Goal: Task Accomplishment & Management: Manage account settings

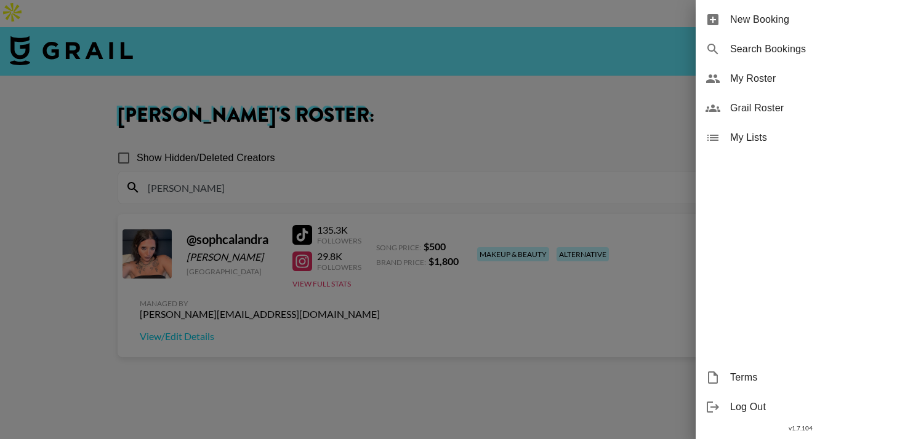
click at [643, 300] on div at bounding box center [452, 219] width 905 height 439
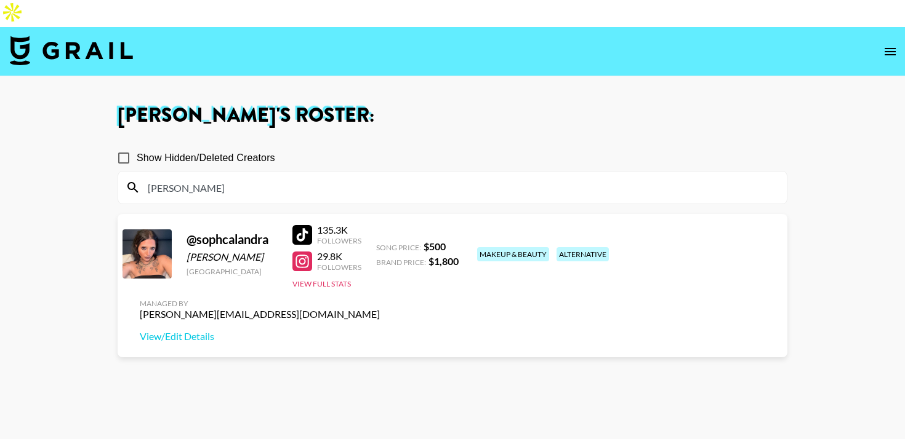
click at [34, 36] on img at bounding box center [71, 51] width 123 height 30
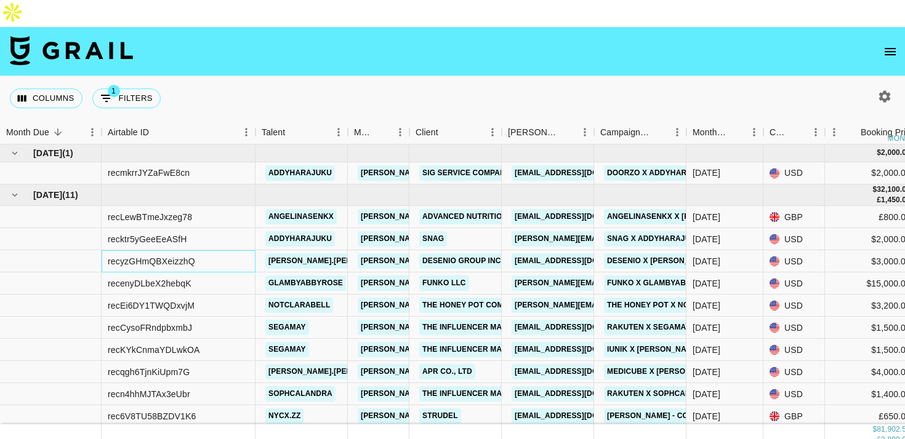
click at [249, 250] on div "recyzGHmQBXeizzhQ" at bounding box center [179, 261] width 154 height 22
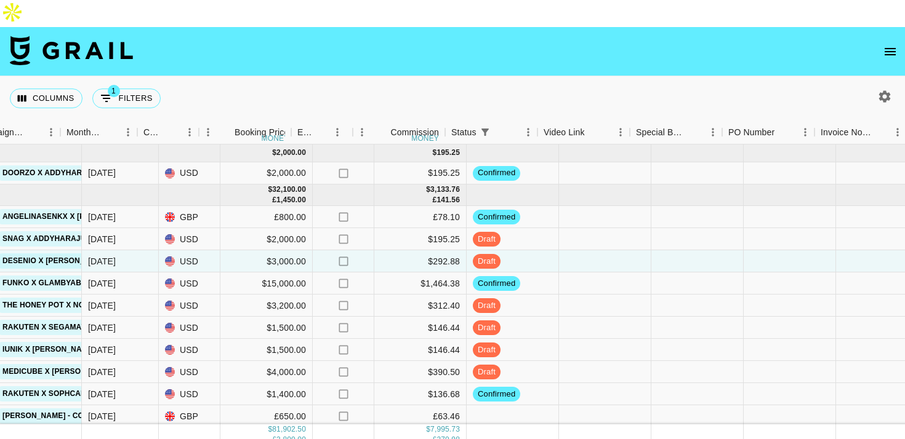
scroll to position [0, 635]
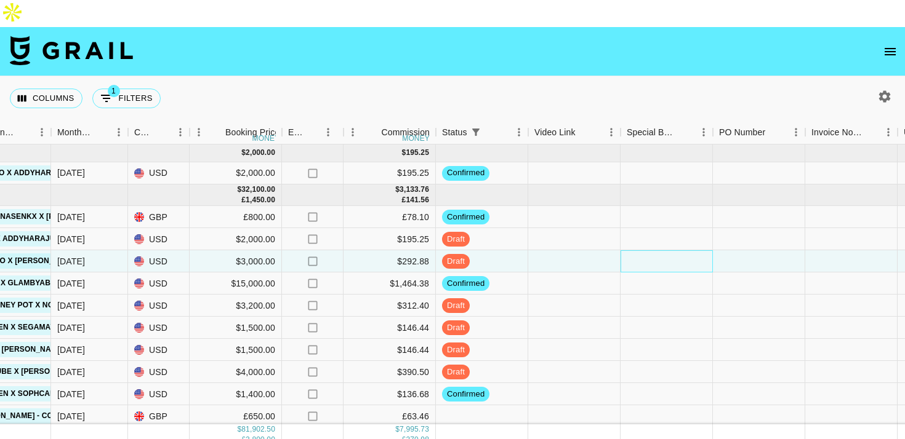
click at [642, 250] on div at bounding box center [666, 261] width 92 height 22
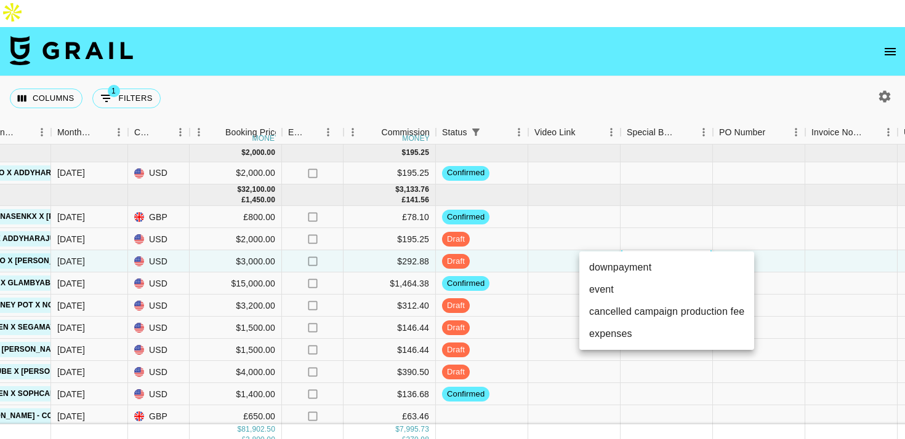
click at [574, 236] on div at bounding box center [452, 219] width 905 height 439
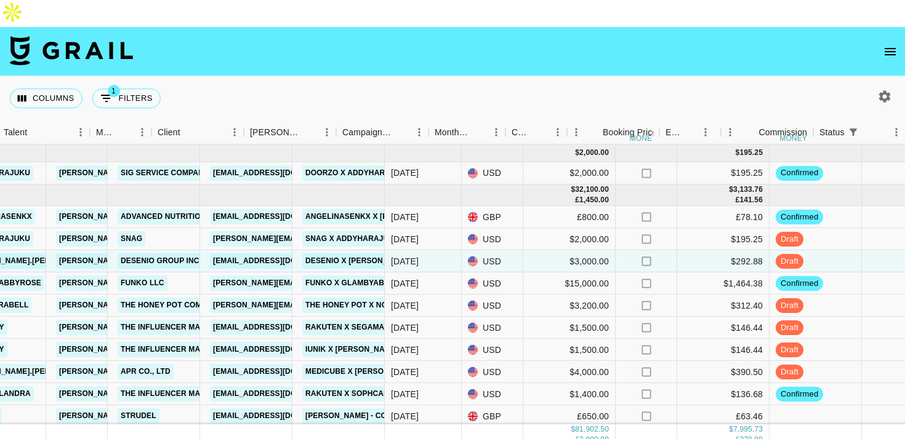
scroll to position [0, 330]
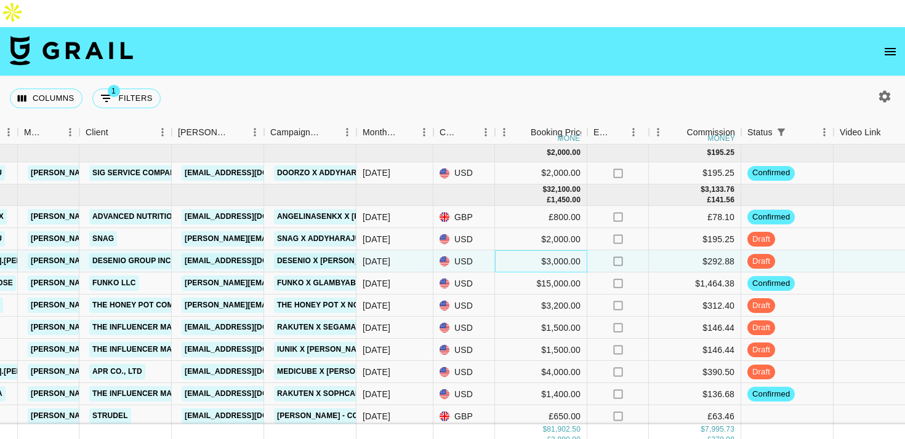
click at [564, 250] on div "$3,000.00" at bounding box center [541, 261] width 92 height 22
type input "3026.99"
click at [672, 250] on div "$292.88" at bounding box center [695, 261] width 92 height 22
click at [568, 250] on div "$3,026.99" at bounding box center [541, 261] width 92 height 22
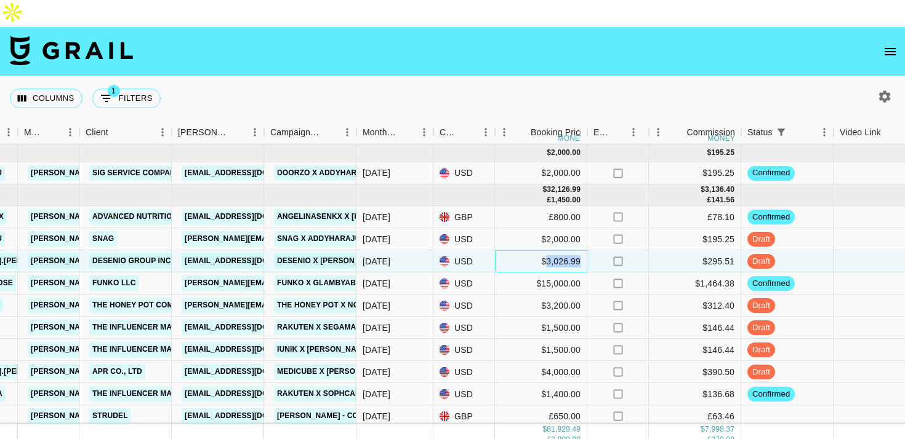
click at [568, 250] on div "$3,026.99" at bounding box center [541, 261] width 92 height 22
type input "3000"
click at [684, 250] on div "$295.51" at bounding box center [695, 261] width 92 height 22
click at [614, 255] on icon "no" at bounding box center [618, 261] width 12 height 12
click at [620, 255] on icon "no" at bounding box center [618, 261] width 12 height 12
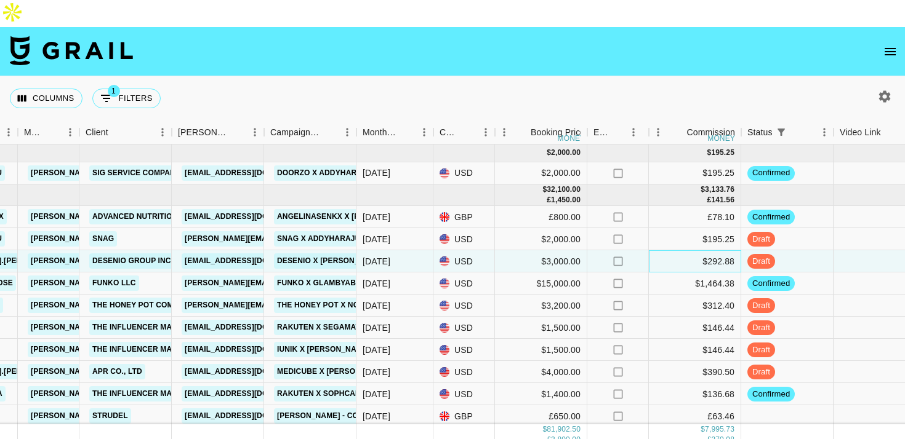
click at [670, 250] on div "$292.88" at bounding box center [695, 261] width 92 height 22
click at [620, 255] on icon "no" at bounding box center [618, 261] width 12 height 12
click at [618, 250] on input "checkbox" at bounding box center [617, 261] width 23 height 23
checkbox input "true"
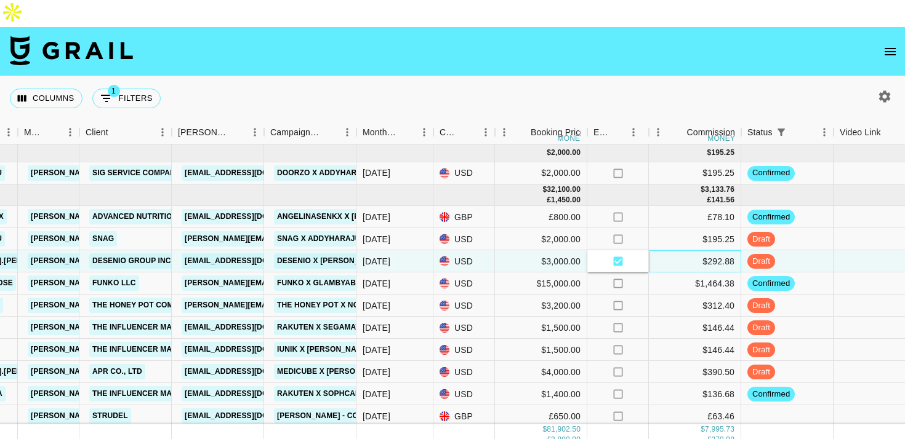
click at [667, 250] on div "$292.88" at bounding box center [695, 261] width 92 height 22
click at [616, 257] on icon at bounding box center [617, 261] width 9 height 9
click at [616, 250] on input "checkbox" at bounding box center [617, 261] width 23 height 23
checkbox input "false"
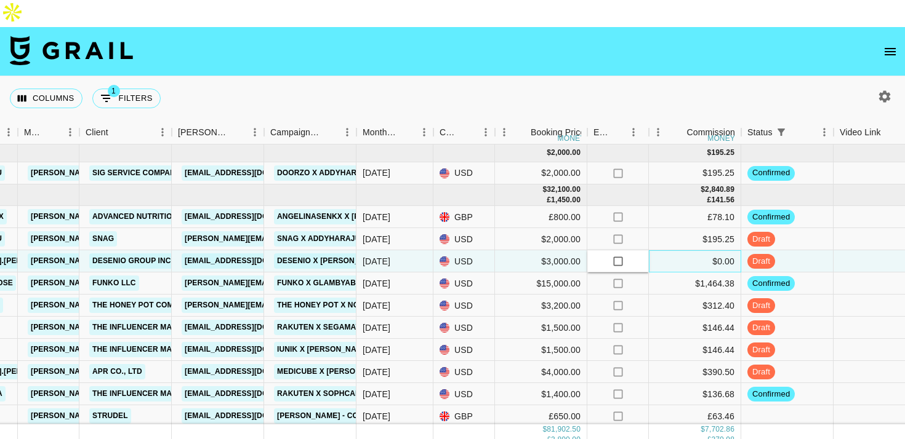
click at [674, 250] on div "$0.00" at bounding box center [695, 261] width 92 height 22
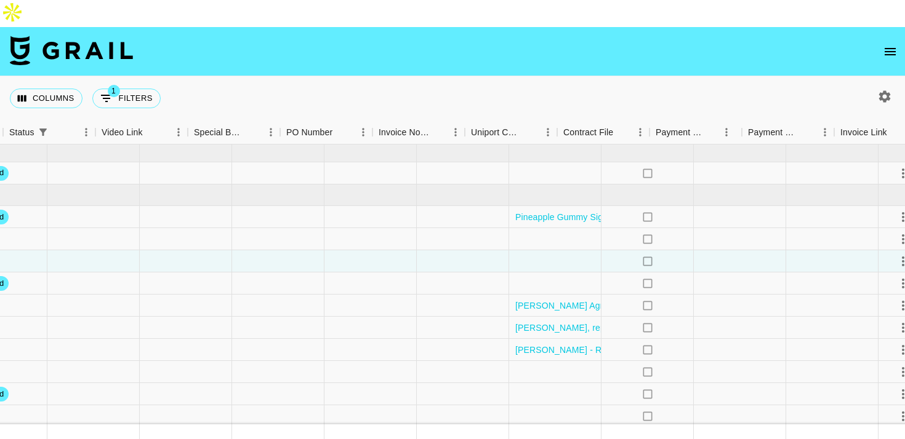
scroll to position [0, 1138]
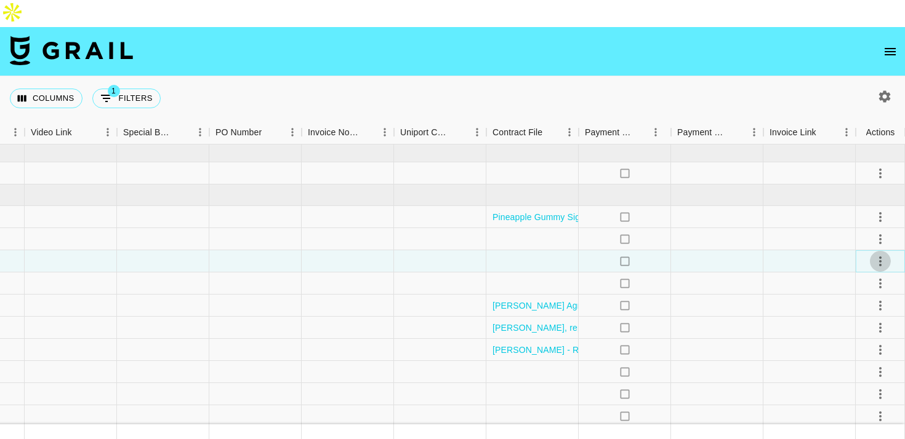
click at [881, 254] on icon "select merge strategy" at bounding box center [880, 261] width 15 height 15
click at [809, 250] on div at bounding box center [809, 261] width 92 height 22
click at [889, 44] on icon "open drawer" at bounding box center [889, 51] width 15 height 15
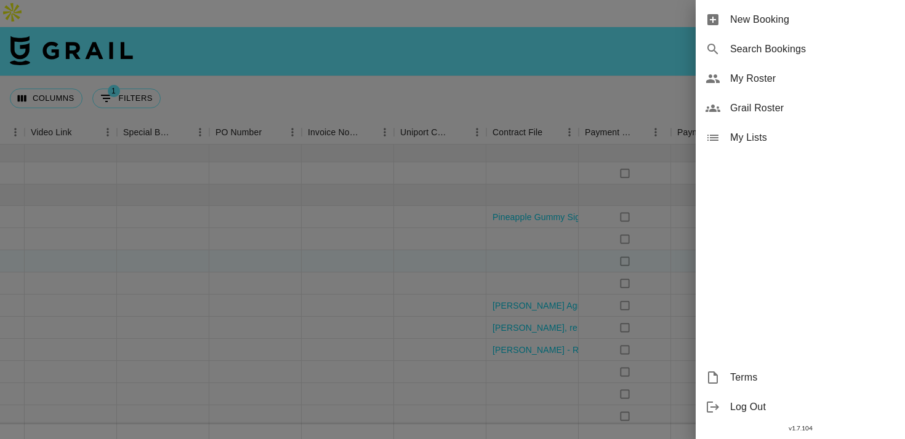
click at [529, 236] on div at bounding box center [452, 219] width 905 height 439
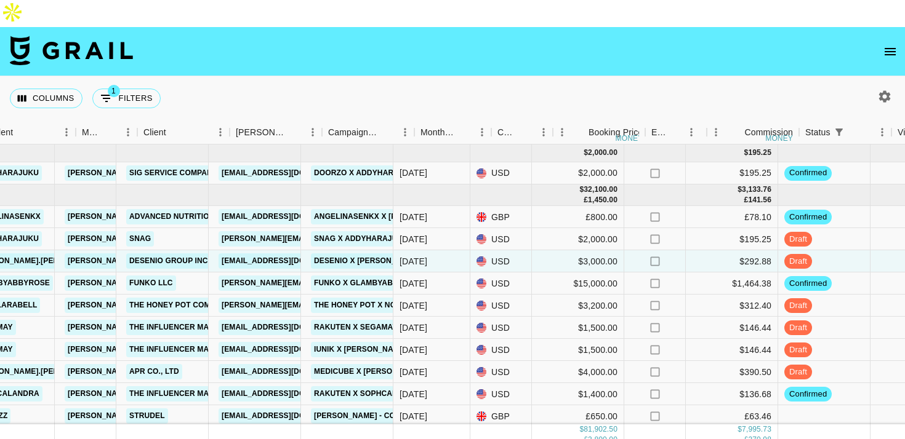
scroll to position [0, 130]
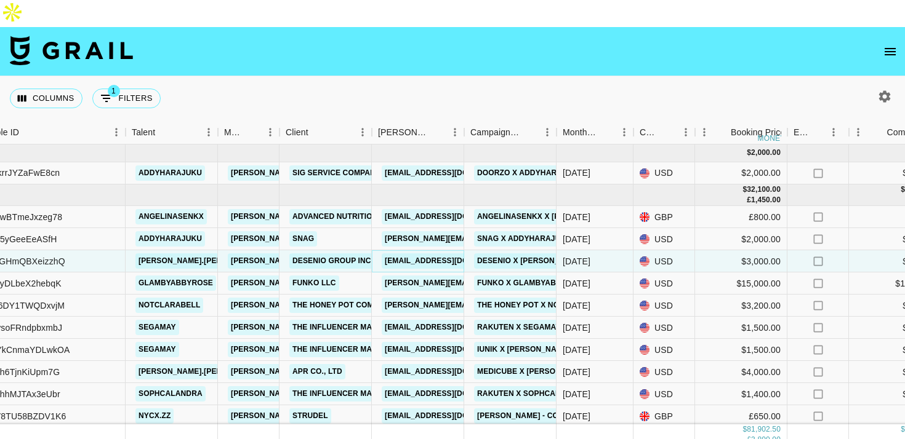
click at [408, 254] on link "[EMAIL_ADDRESS][DOMAIN_NAME]" at bounding box center [451, 261] width 138 height 15
click at [499, 254] on link "Desenio x [PERSON_NAME].[PERSON_NAME].bell" at bounding box center [573, 261] width 199 height 15
click at [511, 254] on link "Desenio x [PERSON_NAME].[PERSON_NAME].bell" at bounding box center [573, 261] width 199 height 15
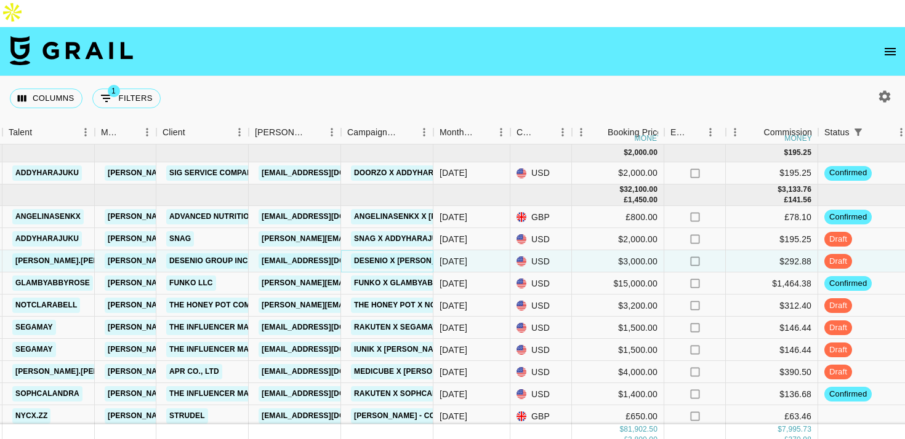
scroll to position [0, 89]
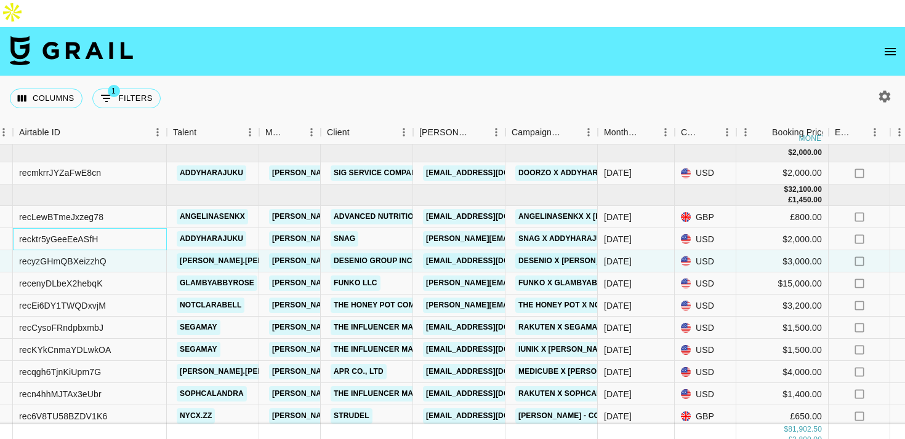
click at [150, 228] on div "recktr5yGeeEeASfH" at bounding box center [90, 239] width 154 height 22
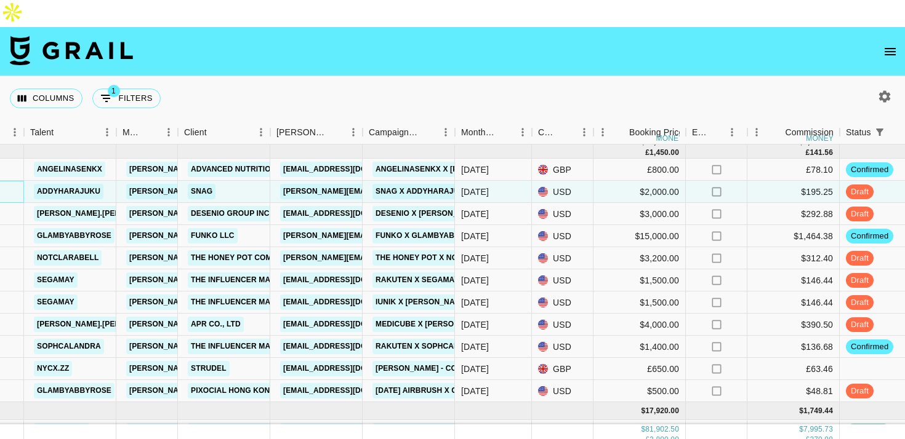
scroll to position [40, 231]
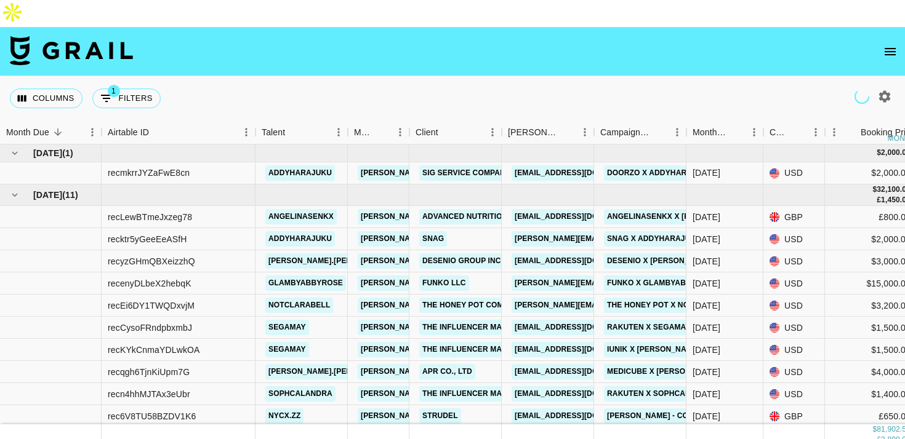
click at [894, 44] on icon "open drawer" at bounding box center [889, 51] width 15 height 15
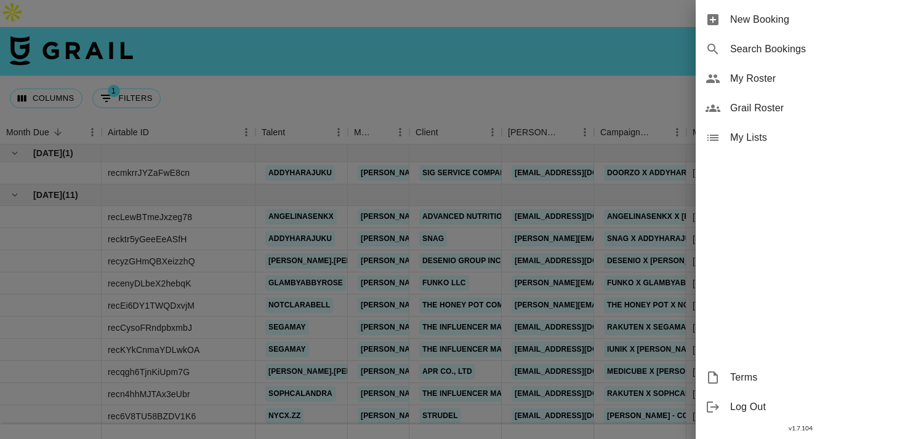
click at [787, 21] on span "New Booking" at bounding box center [812, 19] width 165 height 15
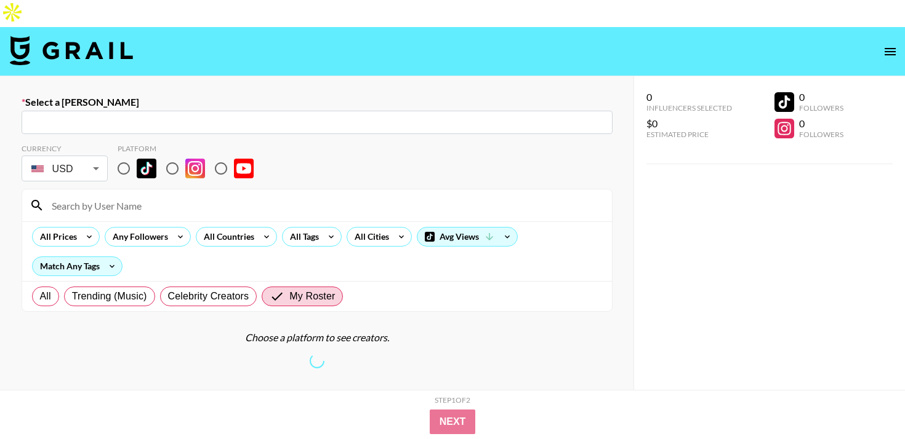
click at [175, 116] on input "text" at bounding box center [317, 123] width 576 height 14
paste input "[EMAIL_ADDRESS][DOMAIN_NAME]"
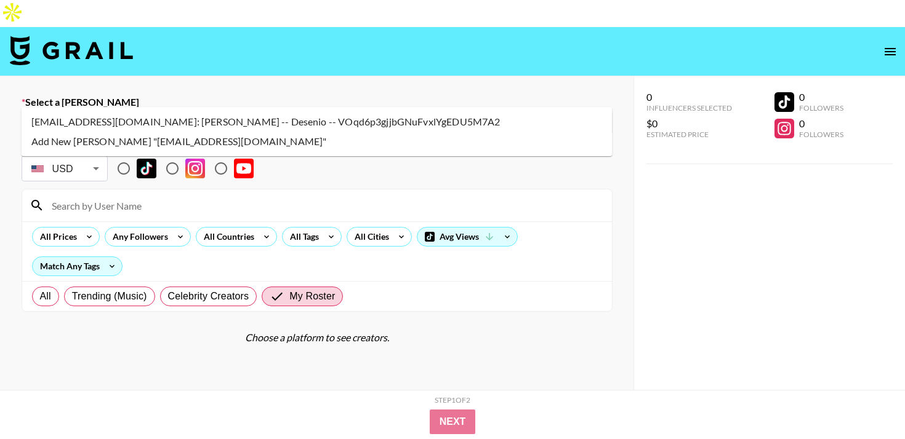
click at [337, 122] on li "marketing@desenio.com: Anne-Cecilie Desenio -- Desenio -- VOqd6p3gjjbGNuFvxlYgE…" at bounding box center [317, 122] width 591 height 20
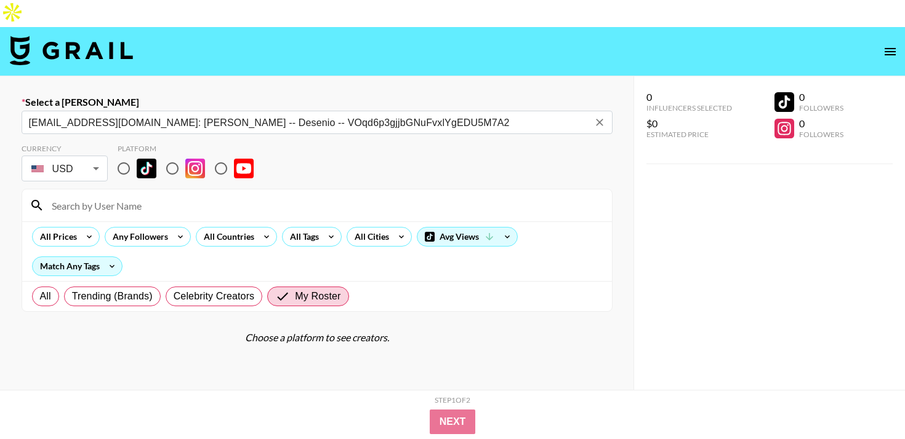
type input "marketing@desenio.com: Anne-Cecilie Desenio -- Desenio -- VOqd6p3gjjbGNuFvxlYgE…"
click at [122, 156] on input "radio" at bounding box center [124, 169] width 26 height 26
radio input "true"
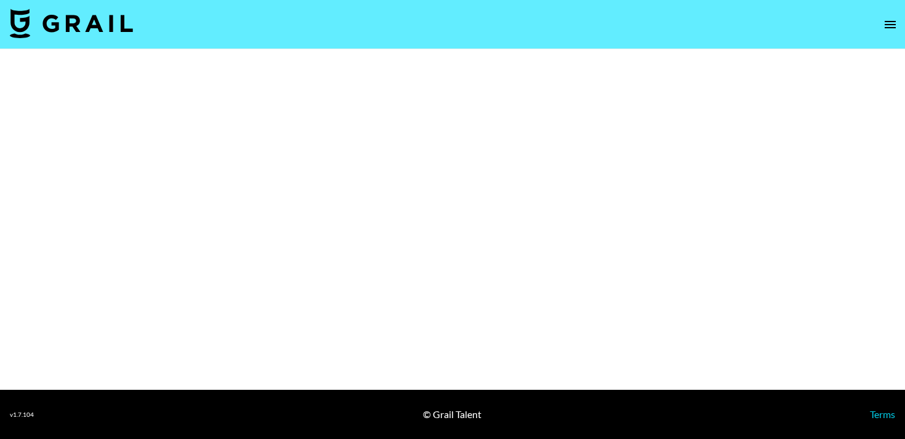
select select "Brand"
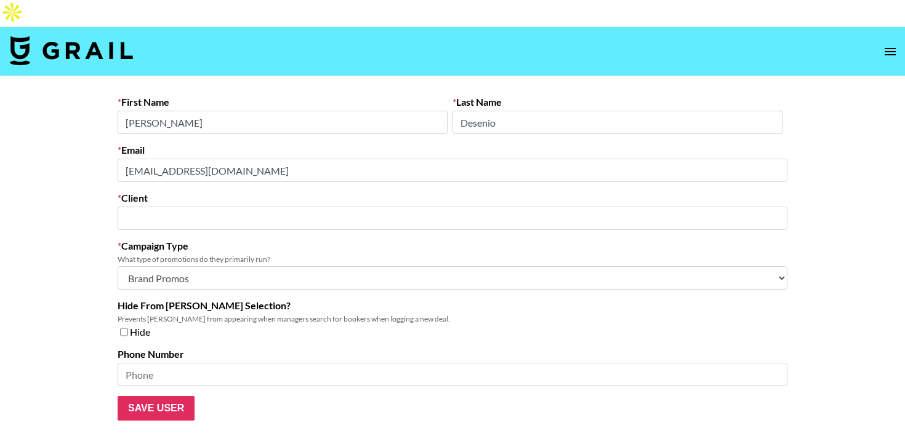
click at [99, 151] on main "First Name Anne-Cecilie Last Name Desenio Email marketing@desenio.com Client ​ …" at bounding box center [452, 258] width 905 height 364
type input "Desenio Group Inc."
